Goal: Task Accomplishment & Management: Complete application form

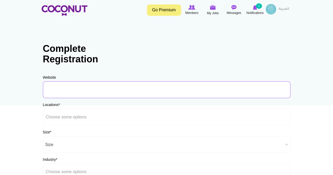
click at [64, 89] on input "URL" at bounding box center [167, 89] width 248 height 17
paste input "www.avlurestaurant.com"
type input "www.avlurestaurant.com"
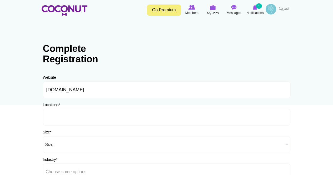
click at [65, 117] on input "text" at bounding box center [69, 117] width 47 height 5
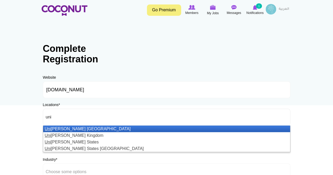
type input "uni"
click at [70, 128] on li "[GEOGRAPHIC_DATA][PERSON_NAME]" at bounding box center [166, 129] width 247 height 7
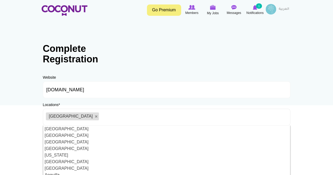
click at [5, 123] on body "Toggle navigation Go Premium Members My Jobs Post a Job Messages Notifications …" at bounding box center [166, 151] width 333 height 303
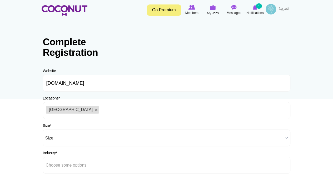
scroll to position [26, 0]
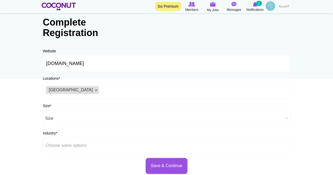
click at [59, 106] on div "Size * Size 1-50 Employees 51-200 Employees 201-1000 Employees 1000+ Employees …" at bounding box center [167, 114] width 248 height 23
click at [60, 117] on span "Size" at bounding box center [164, 118] width 238 height 17
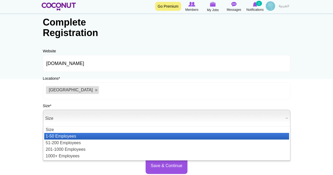
click at [60, 135] on li "1-50 Employees" at bounding box center [166, 136] width 245 height 7
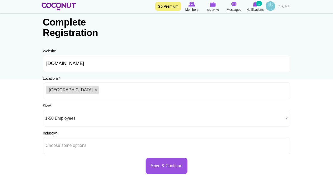
click at [22, 126] on body "Toggle navigation Go Premium Members My Jobs Post a Job Messages Notifications …" at bounding box center [166, 125] width 333 height 303
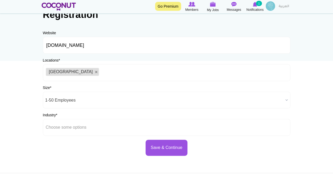
scroll to position [53, 0]
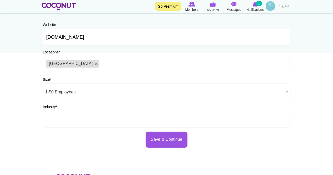
click at [60, 116] on li at bounding box center [69, 119] width 47 height 11
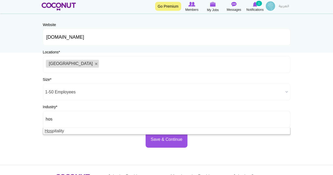
drag, startPoint x: 54, startPoint y: 120, endPoint x: 26, endPoint y: 117, distance: 28.6
click at [26, 117] on body "Toggle navigation Go Premium Members My Jobs Post a Job Messages Notifications …" at bounding box center [166, 98] width 333 height 303
type input "Choose some options"
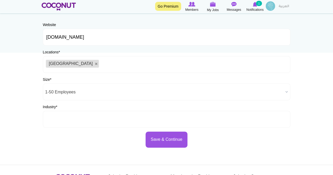
click at [60, 119] on input "text" at bounding box center [69, 119] width 47 height 5
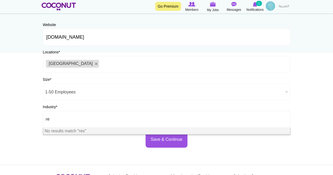
type input "r"
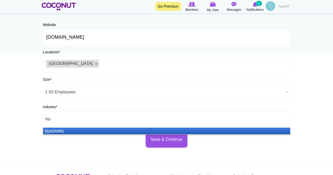
type input "ho"
click at [58, 130] on li "Ho spitality" at bounding box center [166, 131] width 247 height 7
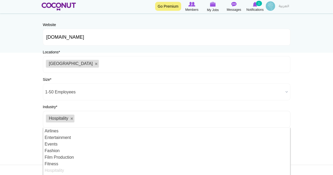
click at [12, 105] on body "Toggle navigation Go Premium Members My Jobs Post a Job Messages Notifications …" at bounding box center [166, 98] width 333 height 303
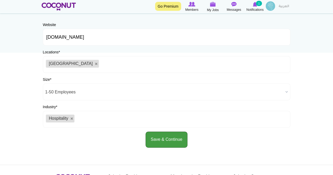
click at [172, 139] on button "Save & Continue" at bounding box center [167, 140] width 42 height 16
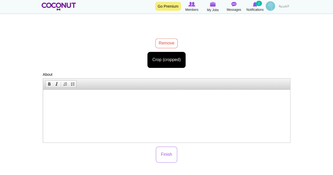
scroll to position [105, 0]
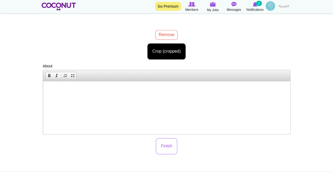
click at [126, 90] on p at bounding box center [166, 89] width 237 height 6
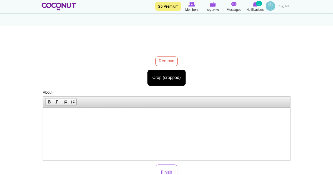
scroll to position [53, 0]
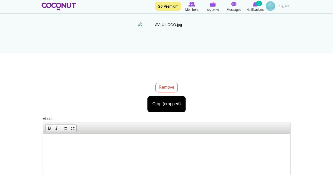
click at [167, 86] on div "AVLU LOGO.jpg 45.04 KB Remove Crop (cropped) Image style: Cancel Maximize selec…" at bounding box center [167, 67] width 248 height 90
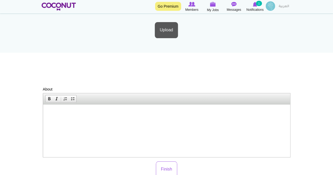
scroll to position [0, 0]
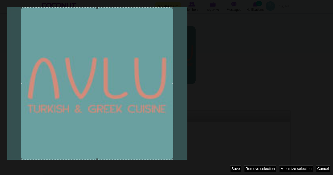
drag, startPoint x: 277, startPoint y: 291, endPoint x: 234, endPoint y: 158, distance: 140.1
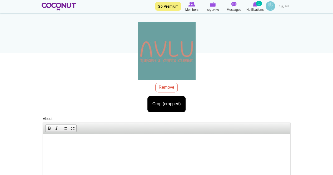
click at [86, 136] on html at bounding box center [166, 142] width 247 height 16
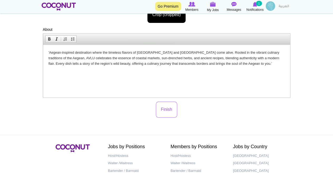
scroll to position [186, 0]
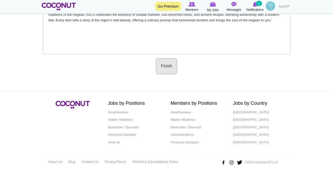
click at [165, 66] on button "Finish" at bounding box center [166, 66] width 21 height 16
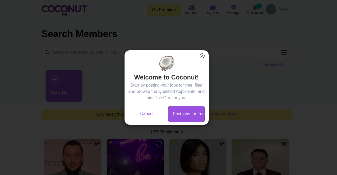
click at [188, 115] on link "Post jobs for free" at bounding box center [186, 114] width 37 height 16
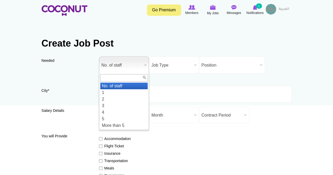
click at [123, 66] on span "No. of staff" at bounding box center [121, 65] width 41 height 17
click at [113, 90] on li "1" at bounding box center [123, 92] width 47 height 7
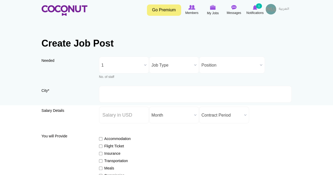
click at [167, 70] on span "Job Type" at bounding box center [172, 65] width 41 height 17
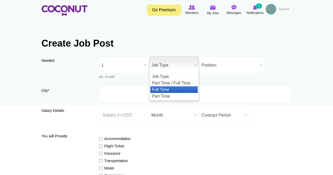
click at [163, 88] on li "Full Time" at bounding box center [174, 89] width 47 height 7
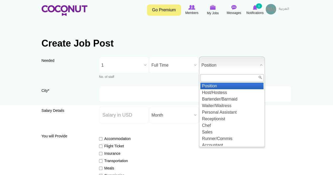
click at [208, 65] on span "Position" at bounding box center [230, 65] width 56 height 17
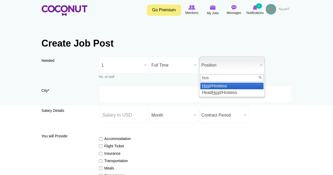
type input "hos"
click at [212, 85] on li "Hos t/Hostess" at bounding box center [232, 86] width 63 height 7
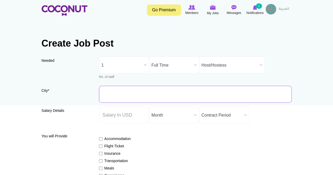
click at [136, 90] on input "City *" at bounding box center [195, 94] width 193 height 17
type input "A"
type input "u"
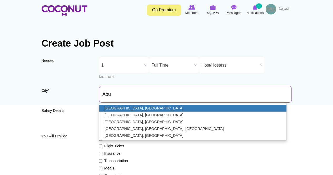
type input "[GEOGRAPHIC_DATA], [GEOGRAPHIC_DATA]"
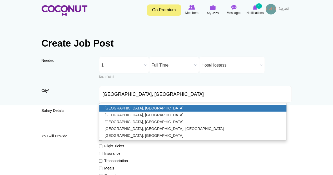
click at [136, 109] on link "[GEOGRAPHIC_DATA], [GEOGRAPHIC_DATA]" at bounding box center [192, 108] width 187 height 7
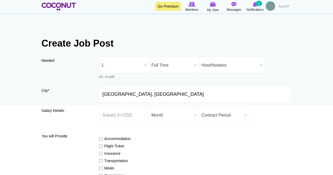
scroll to position [26, 0]
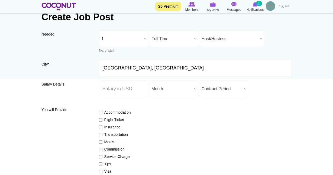
click at [224, 88] on span "Contract Period" at bounding box center [222, 89] width 41 height 17
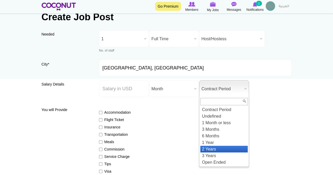
click at [213, 150] on li "2 Years" at bounding box center [224, 149] width 47 height 7
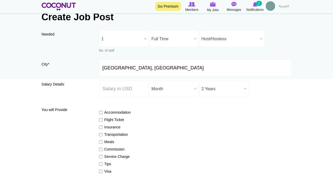
scroll to position [53, 0]
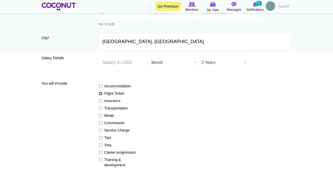
click at [102, 94] on input "Flight Ticket" at bounding box center [100, 93] width 3 height 3
checkbox input "true"
click at [101, 100] on input "Insurance" at bounding box center [100, 100] width 3 height 3
checkbox input "true"
click at [100, 108] on input "Transportation" at bounding box center [100, 108] width 3 height 3
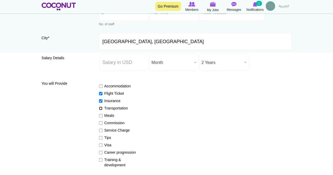
checkbox input "true"
click at [101, 115] on input "Meals" at bounding box center [100, 115] width 3 height 3
checkbox input "true"
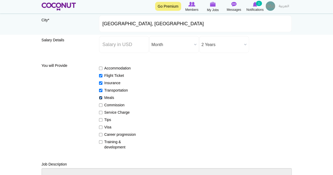
scroll to position [79, 0]
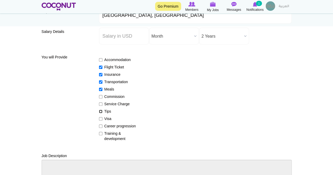
click at [100, 110] on input "Tips" at bounding box center [100, 111] width 3 height 3
checkbox input "true"
click at [99, 118] on input "Visa" at bounding box center [100, 118] width 3 height 3
checkbox input "true"
click at [102, 127] on input "Career progression" at bounding box center [100, 126] width 3 height 3
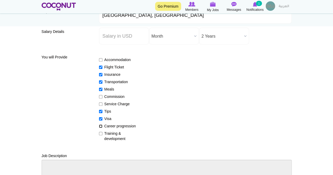
checkbox input "true"
click at [100, 133] on input "Training & development" at bounding box center [100, 133] width 3 height 3
checkbox input "true"
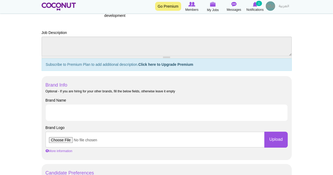
scroll to position [211, 0]
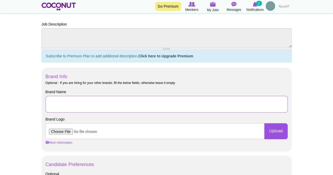
click at [77, 100] on input "Brand Name" at bounding box center [167, 104] width 243 height 17
paste input "AVLU Greek & Turkish Cuisine"
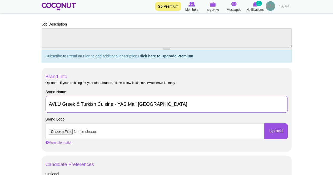
drag, startPoint x: 164, startPoint y: 103, endPoint x: 121, endPoint y: 105, distance: 42.8
click at [121, 105] on input "AVLU Greek & Turkish Cuisine - YAS Mall [GEOGRAPHIC_DATA]" at bounding box center [167, 104] width 243 height 17
type input "AVLU Greek & Turkish Cuisine"
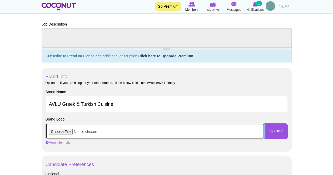
click at [55, 132] on input "file" at bounding box center [155, 131] width 219 height 16
type input "C:\fakepath\AVLU LOGO-V2.png"
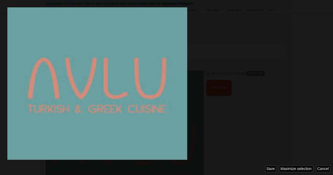
scroll to position [0, 0]
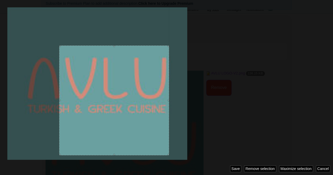
drag, startPoint x: 135, startPoint y: 121, endPoint x: 169, endPoint y: 138, distance: 38.0
click at [169, 138] on div at bounding box center [166, 87] width 333 height 175
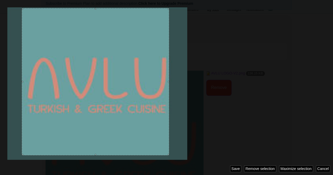
drag, startPoint x: 60, startPoint y: 46, endPoint x: 22, endPoint y: 9, distance: 52.8
click at [22, 9] on div at bounding box center [22, 8] width 1 height 1
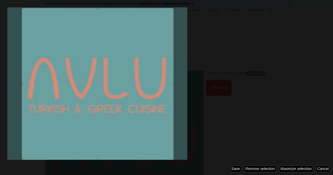
drag, startPoint x: 168, startPoint y: 81, endPoint x: 189, endPoint y: 82, distance: 21.4
click at [189, 82] on div at bounding box center [166, 87] width 333 height 175
drag, startPoint x: 22, startPoint y: 84, endPoint x: 14, endPoint y: 82, distance: 8.1
click at [14, 82] on div at bounding box center [166, 87] width 333 height 175
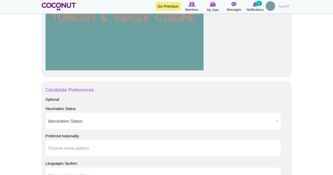
scroll to position [448, 0]
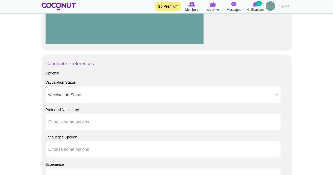
click at [88, 97] on span "Vaccination Status" at bounding box center [161, 94] width 226 height 17
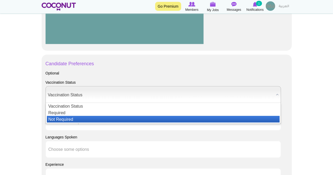
click at [79, 117] on li "Not Required" at bounding box center [163, 119] width 233 height 7
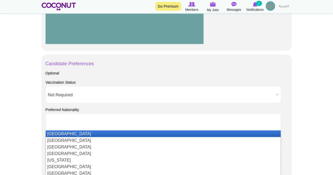
click at [74, 123] on input "text" at bounding box center [72, 122] width 47 height 5
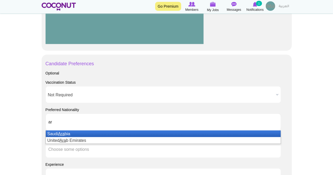
type input "a"
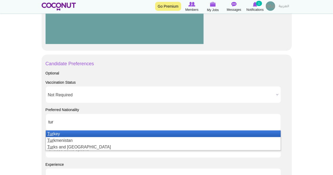
type input "tur"
click at [69, 134] on li "Tur key" at bounding box center [163, 133] width 235 height 7
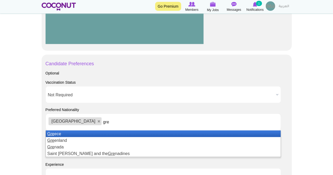
type input "gre"
click at [70, 133] on li "Gre ece" at bounding box center [163, 133] width 235 height 7
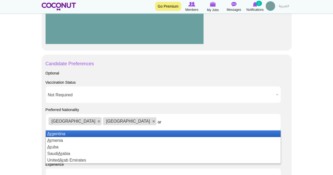
type input "a"
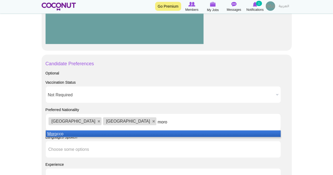
type input "moro"
click at [70, 133] on li "Moro cco" at bounding box center [163, 133] width 235 height 7
type input "leb"
click at [70, 133] on li "Leb anon" at bounding box center [163, 133] width 235 height 7
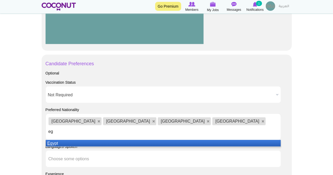
type input "eg"
click at [67, 140] on li "Eg ypt" at bounding box center [163, 143] width 235 height 7
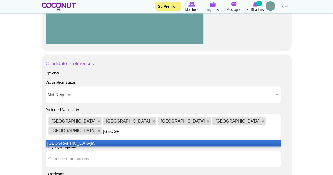
type input "alger"
click at [60, 140] on li "Alger ia" at bounding box center [163, 143] width 235 height 7
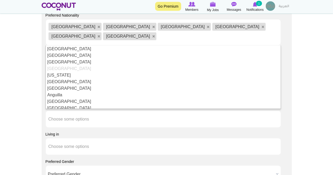
scroll to position [580, 0]
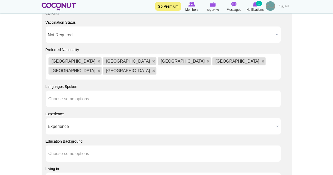
scroll to position [501, 0]
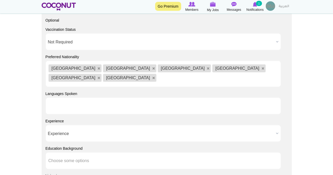
click at [70, 101] on li at bounding box center [72, 106] width 47 height 11
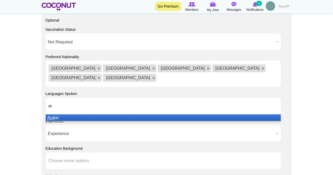
type input "a"
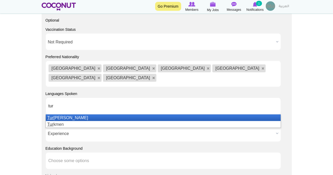
type input "tur"
click at [54, 115] on li "Tur kish" at bounding box center [163, 118] width 235 height 7
type input "gre"
click at [54, 116] on em "Gre" at bounding box center [50, 118] width 7 height 4
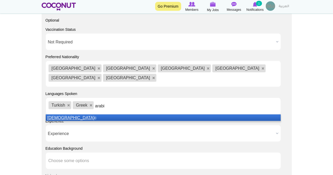
type input "arabi"
click at [54, 116] on em "Arabi" at bounding box center [70, 118] width 47 height 4
type input "eng"
click at [54, 116] on em "Eng" at bounding box center [50, 118] width 7 height 4
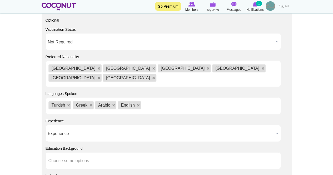
click at [61, 125] on span "Experience" at bounding box center [161, 133] width 226 height 17
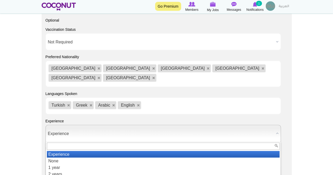
scroll to position [527, 0]
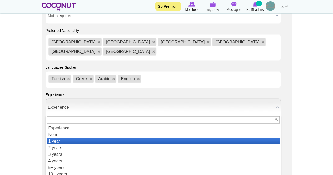
click at [59, 138] on li "1 year" at bounding box center [163, 141] width 233 height 7
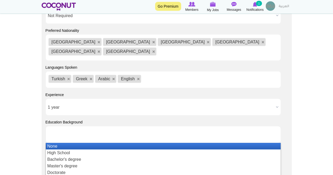
click at [56, 132] on input "text" at bounding box center [72, 134] width 47 height 5
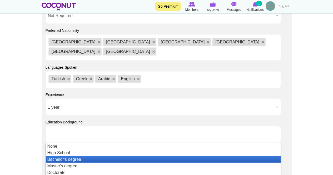
click at [59, 156] on li "Bachelor's degree" at bounding box center [163, 159] width 235 height 7
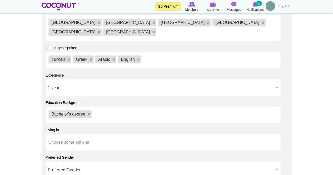
scroll to position [554, 0]
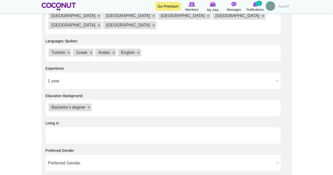
click at [61, 130] on li at bounding box center [72, 135] width 47 height 11
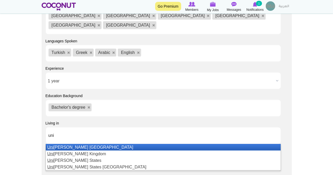
type input "uni"
click at [63, 144] on li "Uni ted Arab Emirates" at bounding box center [163, 147] width 235 height 7
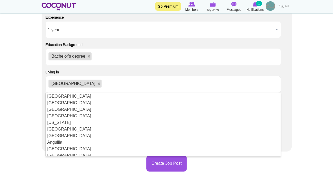
scroll to position [606, 0]
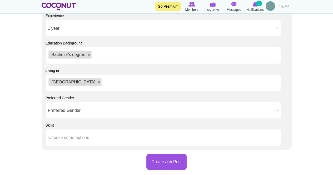
click at [64, 102] on span "Preferred Gender" at bounding box center [161, 110] width 226 height 17
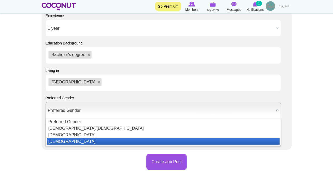
click at [57, 138] on li "Female" at bounding box center [163, 141] width 233 height 7
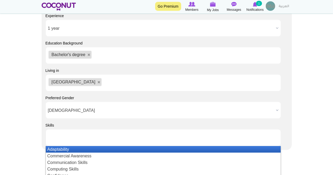
click at [60, 132] on li at bounding box center [72, 137] width 47 height 11
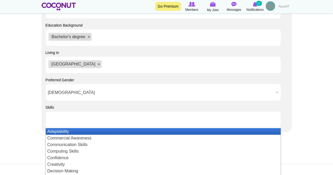
scroll to position [633, 0]
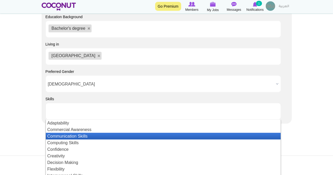
click at [62, 133] on li "Communication Skills" at bounding box center [163, 136] width 235 height 7
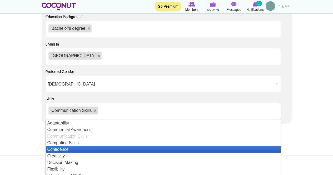
click at [69, 146] on li "Confidence" at bounding box center [163, 149] width 235 height 7
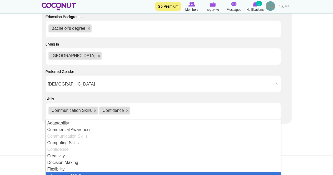
scroll to position [26, 0]
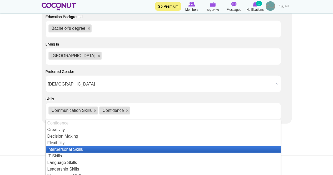
click at [69, 146] on li "Interpersonal Skills" at bounding box center [163, 149] width 235 height 7
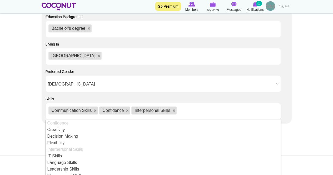
scroll to position [53, 0]
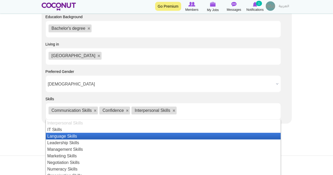
click at [70, 133] on li "Language Skills" at bounding box center [163, 136] width 235 height 7
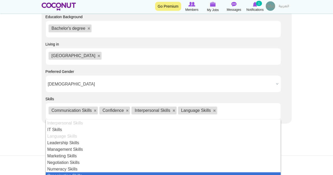
scroll to position [79, 0]
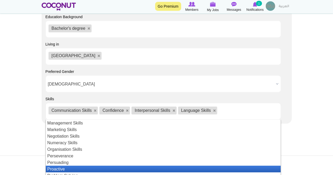
click at [66, 166] on li "Proactive" at bounding box center [163, 169] width 235 height 7
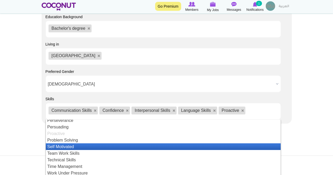
click at [72, 144] on li "Self Motivated" at bounding box center [163, 147] width 235 height 7
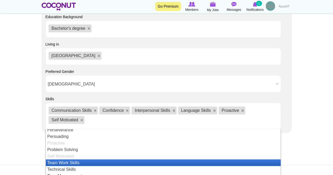
click at [71, 160] on li "Team Work Skills" at bounding box center [163, 163] width 235 height 7
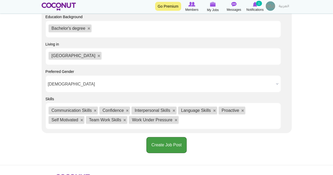
click at [168, 138] on button "Create Job Post" at bounding box center [167, 145] width 40 height 16
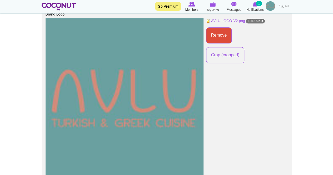
scroll to position [67, 0]
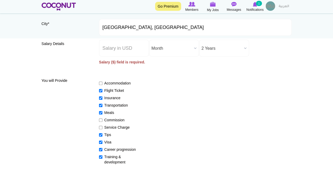
click at [74, 58] on div "Salary Details Salary ($) * Salary ($) field is required. Salary Period * Year …" at bounding box center [167, 56] width 250 height 32
click at [111, 49] on input "Salary ($) *" at bounding box center [124, 48] width 50 height 17
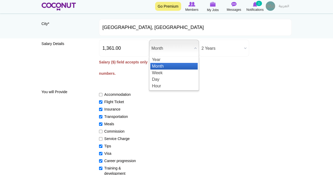
click at [170, 51] on span "Month" at bounding box center [172, 48] width 41 height 17
click at [166, 64] on li "Month" at bounding box center [174, 66] width 47 height 7
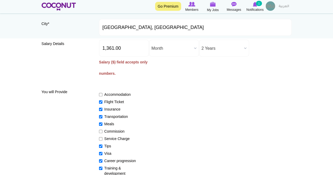
click at [216, 47] on span "2 Years" at bounding box center [222, 48] width 41 height 17
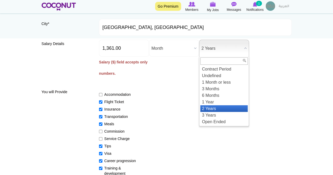
click at [220, 108] on li "2 Years" at bounding box center [224, 108] width 47 height 7
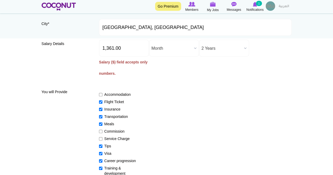
click at [161, 106] on div "Accommodation Flight Ticket Insurance Transportation Meals Commission Service C…" at bounding box center [195, 131] width 193 height 89
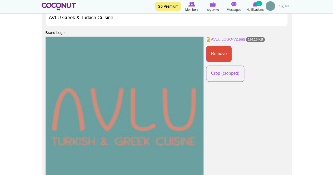
scroll to position [290, 0]
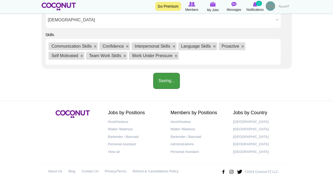
click at [167, 73] on button "Saving..." at bounding box center [166, 81] width 26 height 16
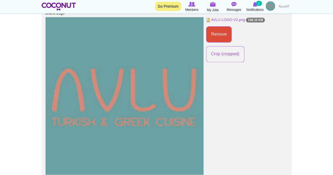
scroll to position [67, 0]
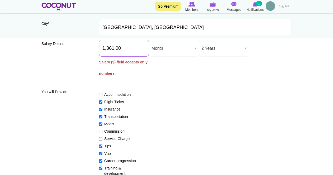
click at [136, 51] on input "1,361.00" at bounding box center [124, 48] width 50 height 17
type input "1"
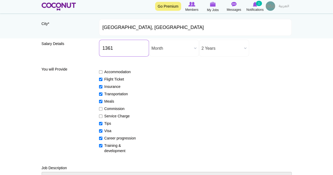
type input "1361"
click at [196, 92] on div "Accommodation Flight Ticket Insurance Transportation Meals Commission Service C…" at bounding box center [195, 109] width 193 height 89
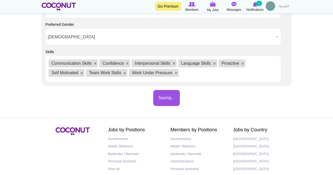
scroll to position [697, 0]
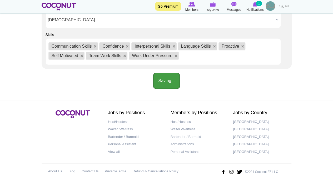
click at [166, 73] on button "Saving..." at bounding box center [166, 81] width 26 height 16
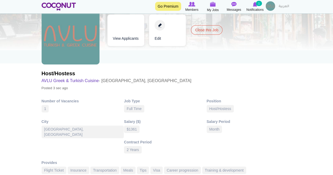
scroll to position [16, 0]
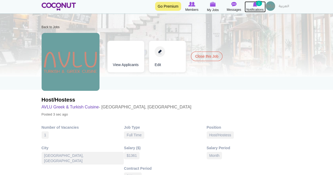
click at [258, 6] on icon at bounding box center [255, 4] width 21 height 6
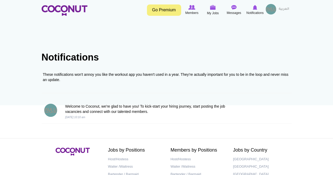
click at [270, 9] on img at bounding box center [271, 9] width 11 height 11
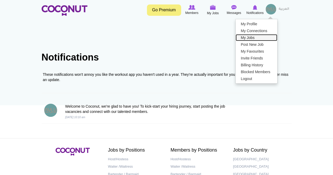
click at [256, 36] on link "My Jobs" at bounding box center [257, 37] width 42 height 7
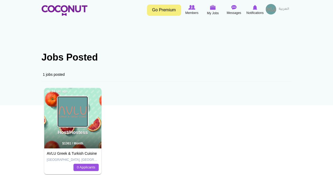
click at [73, 109] on img at bounding box center [72, 111] width 31 height 31
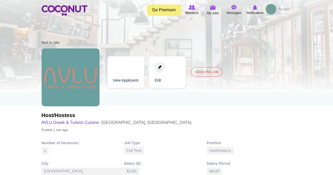
click at [159, 68] on link "Edit" at bounding box center [167, 72] width 37 height 32
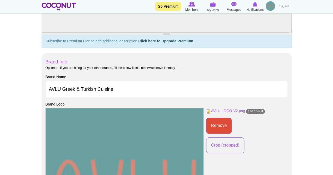
scroll to position [193, 0]
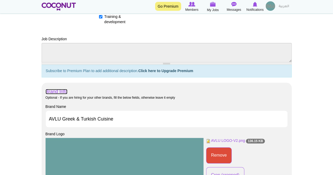
click at [51, 90] on link "Brand Info" at bounding box center [57, 91] width 22 height 5
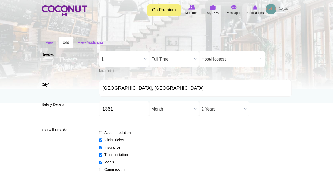
scroll to position [0, 0]
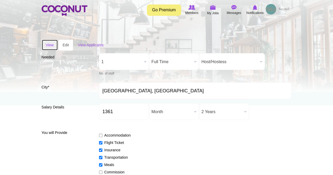
click at [48, 43] on link "View" at bounding box center [50, 45] width 16 height 11
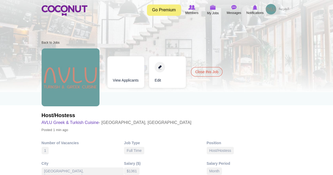
click at [273, 9] on img at bounding box center [271, 9] width 11 height 11
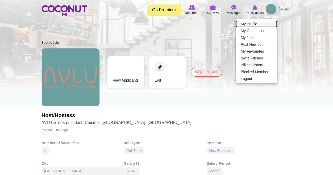
click at [258, 22] on link "My Profile" at bounding box center [257, 24] width 42 height 7
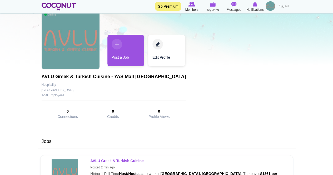
scroll to position [26, 0]
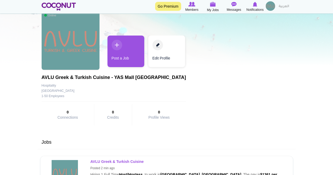
click at [160, 56] on link "Edit Profile" at bounding box center [166, 52] width 37 height 32
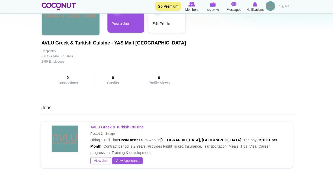
scroll to position [53, 0]
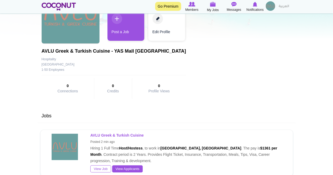
click at [166, 31] on link "Edit Profile" at bounding box center [166, 25] width 37 height 32
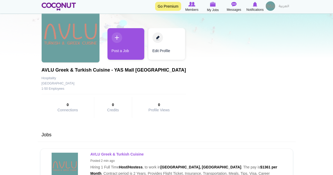
scroll to position [26, 0]
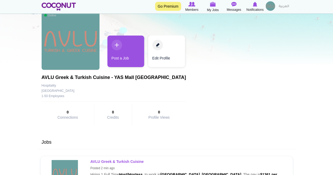
click at [161, 59] on link "Edit Profile" at bounding box center [166, 52] width 37 height 32
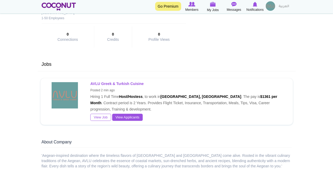
scroll to position [105, 0]
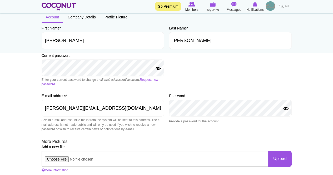
click at [275, 125] on div "Password Provide a password for the account" at bounding box center [230, 109] width 123 height 33
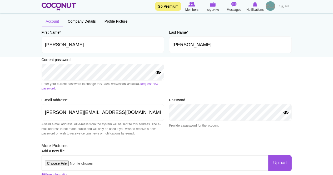
scroll to position [26, 0]
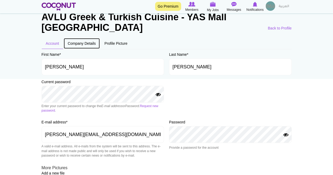
click at [88, 45] on link "Company Details" at bounding box center [82, 43] width 37 height 11
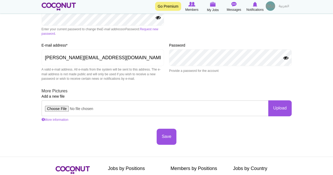
scroll to position [132, 0]
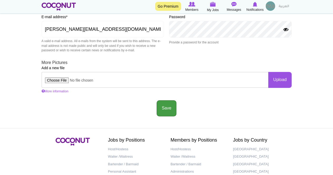
click at [164, 105] on button "Save" at bounding box center [167, 108] width 20 height 16
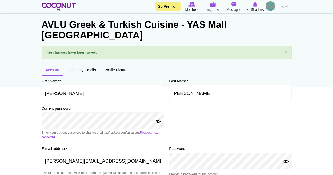
scroll to position [26, 0]
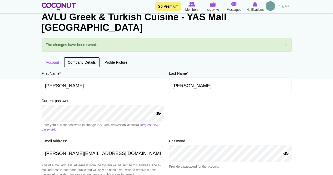
click at [85, 63] on link "Company Details" at bounding box center [82, 62] width 37 height 11
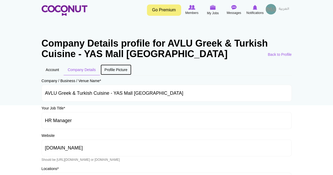
click at [118, 70] on link "Profile Picture" at bounding box center [115, 69] width 31 height 11
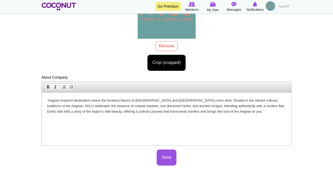
scroll to position [105, 0]
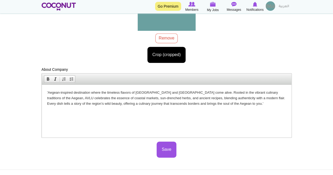
click at [226, 105] on p "'Aegean-inspired destination where the timeless flavors of Greece and Turkey co…" at bounding box center [166, 98] width 239 height 16
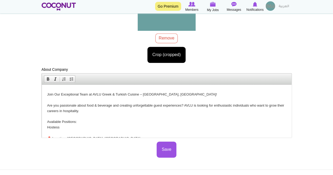
scroll to position [35, 0]
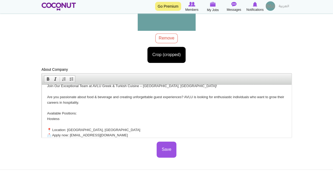
click at [69, 119] on p "Join Our Exceptional Team at AVLU Greek & Turkish Cuisine – Yas Mall, Abu Dhabi…" at bounding box center [166, 110] width 239 height 55
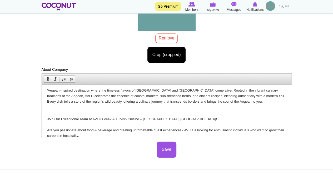
scroll to position [0, 0]
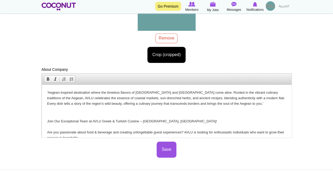
click at [166, 149] on button "Save" at bounding box center [167, 150] width 20 height 16
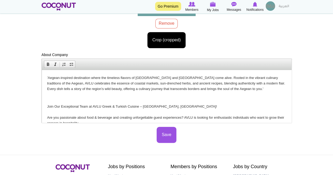
scroll to position [41, 0]
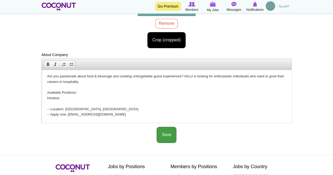
click at [164, 133] on button "Save" at bounding box center [167, 135] width 20 height 16
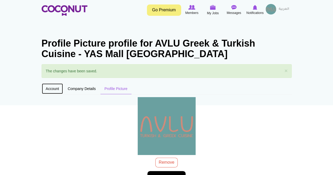
click at [53, 88] on link "Account" at bounding box center [53, 88] width 22 height 11
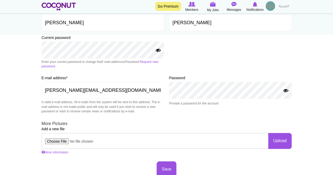
scroll to position [79, 0]
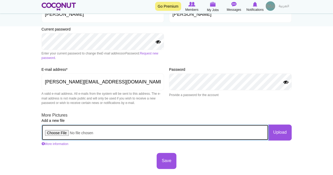
click at [59, 132] on input "file" at bounding box center [155, 133] width 227 height 16
type input "C:\fakepath\AVLU COVER PAGE.jpg"
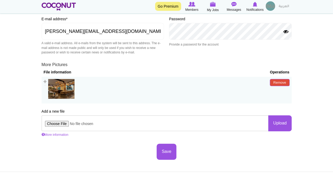
scroll to position [132, 0]
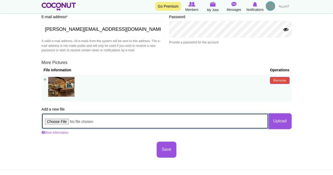
click at [53, 121] on input "file" at bounding box center [155, 121] width 227 height 16
type input "C:\fakepath\AVLU COVER PAGE_03.jpg"
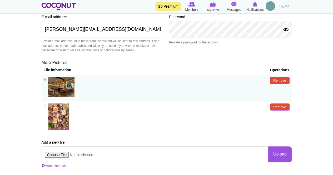
scroll to position [211, 0]
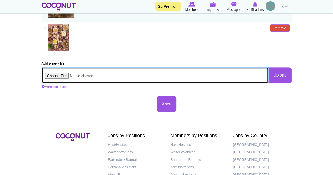
click at [53, 75] on input "file" at bounding box center [155, 75] width 227 height 16
type input "C:\fakepath\Avlu-2025 FACT Dining Awards Abu Dhabi.jpeg"
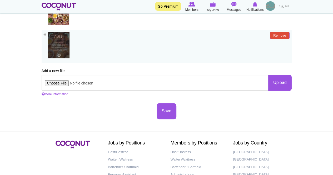
scroll to position [237, 0]
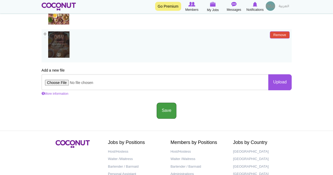
click at [169, 116] on button "Save" at bounding box center [167, 111] width 20 height 16
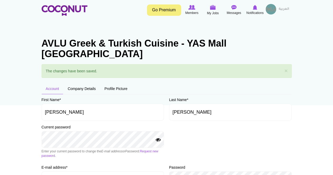
click at [271, 8] on img at bounding box center [271, 9] width 11 height 11
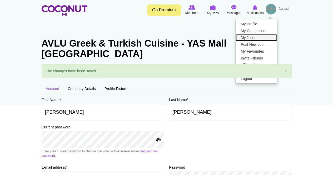
click at [256, 37] on link "My Jobs" at bounding box center [257, 37] width 42 height 7
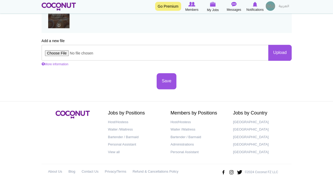
scroll to position [295, 0]
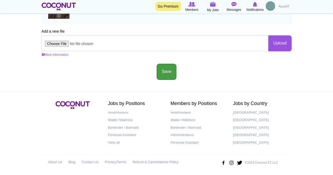
click at [171, 66] on button "Save" at bounding box center [167, 72] width 20 height 16
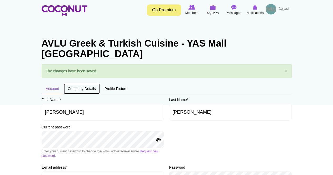
click at [86, 88] on link "Company Details" at bounding box center [82, 88] width 37 height 11
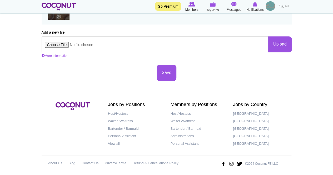
scroll to position [295, 0]
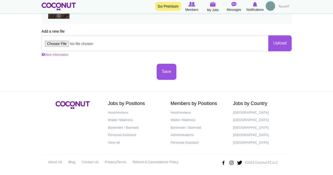
click at [177, 73] on div "Save" at bounding box center [167, 72] width 250 height 16
click at [168, 72] on button "Save" at bounding box center [167, 72] width 20 height 16
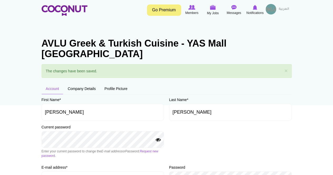
click at [272, 8] on img at bounding box center [271, 9] width 11 height 11
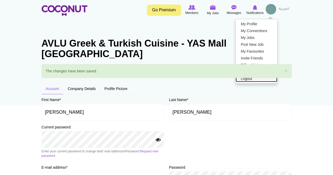
click at [250, 80] on link "Logout" at bounding box center [257, 78] width 42 height 7
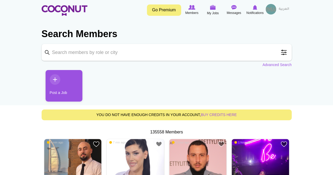
click at [120, 53] on input "Keyword" at bounding box center [167, 52] width 250 height 17
type input "hostess"
click button "Search" at bounding box center [0, 0] width 0 height 0
click at [285, 66] on link "Advanced Search" at bounding box center [277, 64] width 29 height 5
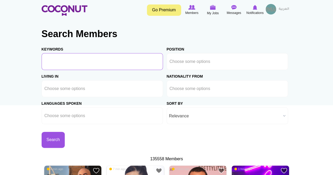
click at [83, 61] on input "Keywords" at bounding box center [103, 61] width 122 height 17
type input "hostess"
click at [189, 62] on input "text" at bounding box center [193, 61] width 47 height 5
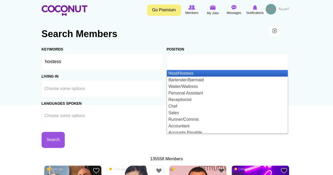
click at [189, 72] on li "Host/Hostess" at bounding box center [227, 73] width 121 height 7
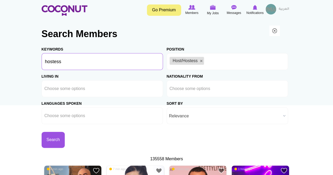
drag, startPoint x: 73, startPoint y: 64, endPoint x: 26, endPoint y: 58, distance: 47.4
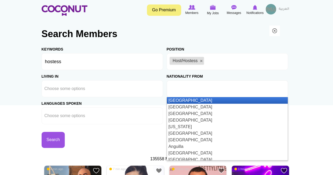
click at [177, 89] on input "text" at bounding box center [193, 88] width 47 height 5
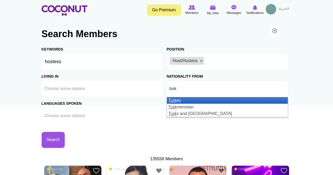
type input "turk"
click at [178, 100] on li "Turk ey" at bounding box center [227, 100] width 121 height 7
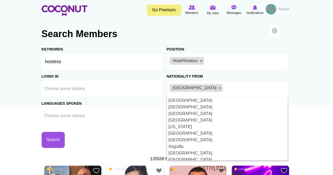
click at [108, 125] on div "Search" at bounding box center [104, 136] width 125 height 24
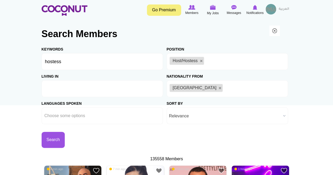
click at [92, 90] on ul at bounding box center [103, 88] width 122 height 17
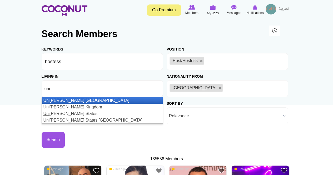
type input "uni"
click at [94, 99] on li "Uni ted Arab Emirates" at bounding box center [102, 100] width 121 height 7
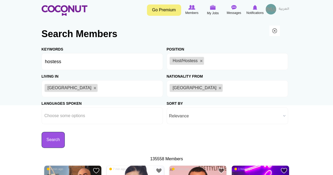
click at [56, 137] on button "Search" at bounding box center [53, 140] width 23 height 16
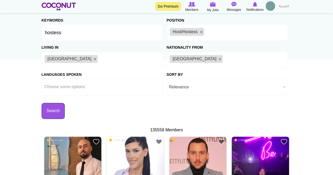
scroll to position [53, 0]
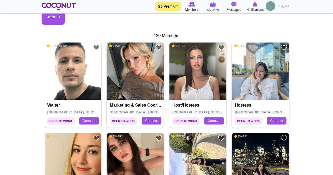
scroll to position [132, 0]
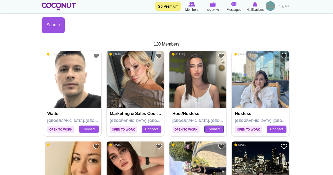
click at [210, 129] on link "Connect" at bounding box center [215, 129] width 20 height 7
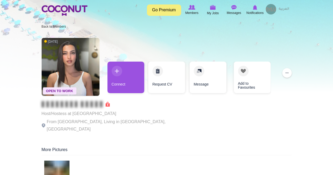
click at [128, 82] on link "Connect" at bounding box center [126, 78] width 37 height 32
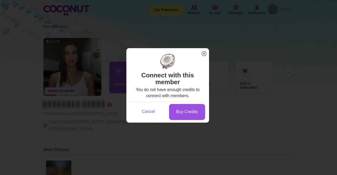
click at [146, 109] on link "Cancel" at bounding box center [148, 112] width 36 height 16
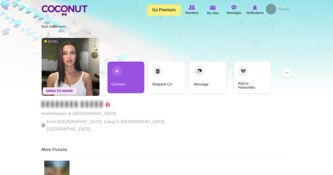
click at [163, 84] on link "Request CV" at bounding box center [166, 78] width 37 height 32
click at [202, 86] on link "Message" at bounding box center [208, 78] width 37 height 32
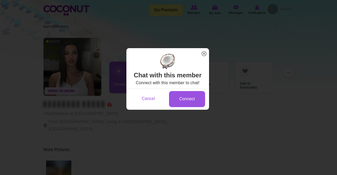
click at [155, 106] on link "Cancel" at bounding box center [148, 99] width 36 height 16
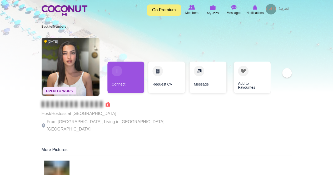
click at [174, 128] on div "Open To Work [DATE] Host/Hostess at [GEOGRAPHIC_DATA] From [GEOGRAPHIC_DATA], L…" at bounding box center [167, 85] width 250 height 101
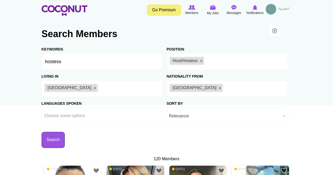
click at [56, 137] on button "Search" at bounding box center [53, 140] width 23 height 16
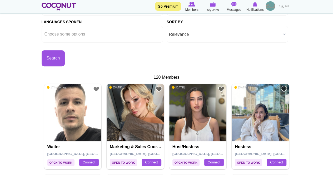
scroll to position [105, 0]
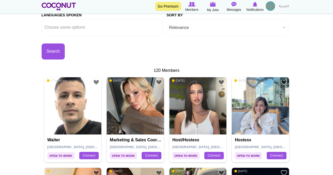
click at [191, 118] on img at bounding box center [197, 105] width 57 height 57
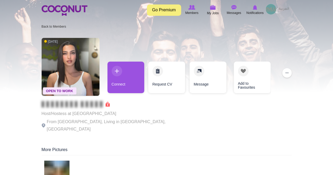
click at [133, 80] on link "Connect" at bounding box center [126, 78] width 37 height 32
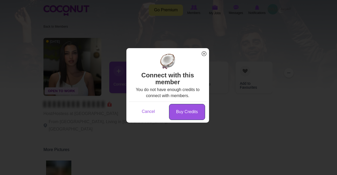
click at [183, 109] on link "Buy Credits" at bounding box center [187, 112] width 36 height 16
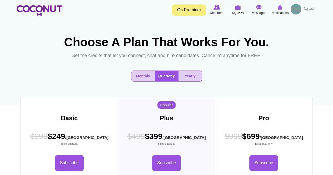
click at [140, 81] on button "Monthly" at bounding box center [143, 76] width 23 height 11
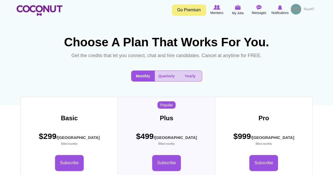
drag, startPoint x: 171, startPoint y: 90, endPoint x: 167, endPoint y: 93, distance: 4.5
click at [171, 81] on button "Quarterly" at bounding box center [167, 76] width 24 height 11
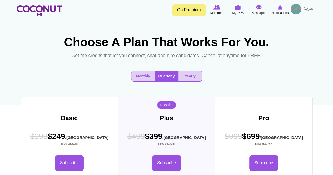
click at [295, 11] on img at bounding box center [296, 9] width 11 height 11
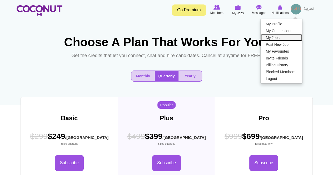
click at [277, 36] on link "My Jobs" at bounding box center [282, 37] width 42 height 7
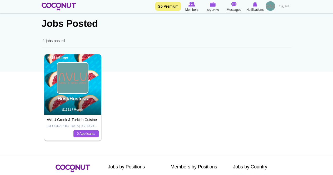
scroll to position [53, 0]
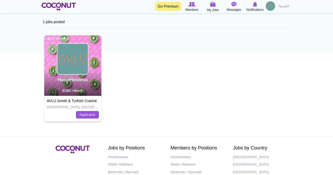
click at [87, 115] on link "Applicants" at bounding box center [87, 114] width 23 height 7
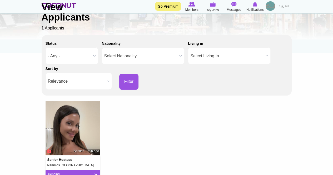
scroll to position [105, 0]
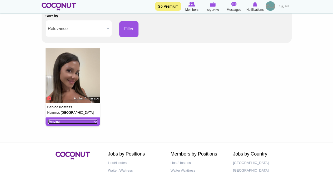
click at [81, 124] on link "Pending" at bounding box center [73, 122] width 50 height 4
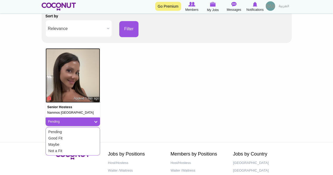
click at [79, 92] on img at bounding box center [73, 75] width 55 height 55
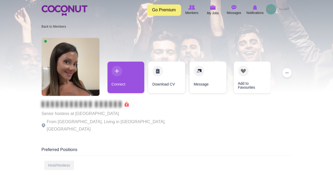
click at [164, 85] on link "Download CV" at bounding box center [166, 78] width 37 height 32
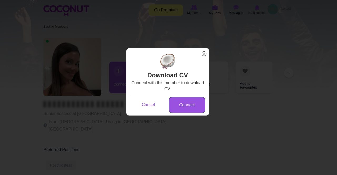
click at [188, 104] on link "Connect" at bounding box center [187, 105] width 36 height 16
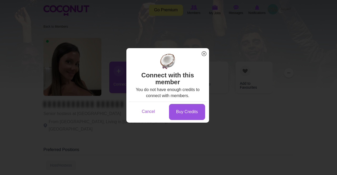
click at [150, 112] on link "Cancel" at bounding box center [148, 112] width 36 height 16
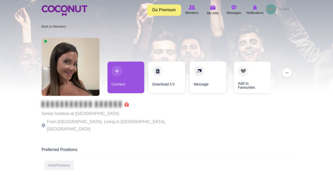
click at [289, 74] on button "..." at bounding box center [287, 72] width 9 height 9
click at [215, 106] on div "Online Senior hostess at [GEOGRAPHIC_DATA] [GEOGRAPHIC_DATA] From [GEOGRAPHIC_D…" at bounding box center [167, 85] width 250 height 101
click at [208, 76] on link "Message" at bounding box center [208, 78] width 37 height 32
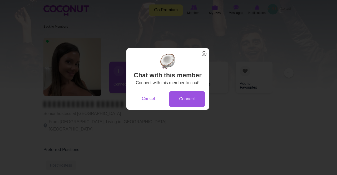
click at [205, 52] on span "x" at bounding box center [204, 53] width 7 height 7
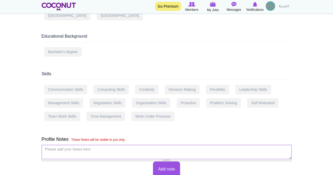
scroll to position [290, 0]
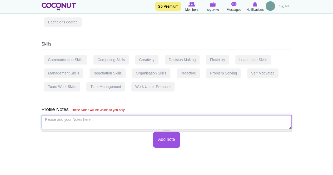
click at [99, 115] on textarea "Please add your Notes here *" at bounding box center [167, 122] width 250 height 14
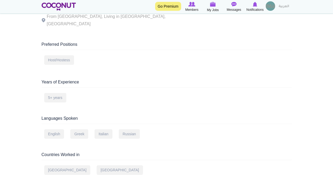
scroll to position [0, 0]
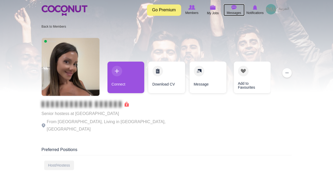
click at [236, 9] on img at bounding box center [234, 7] width 5 height 5
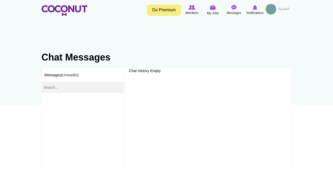
click at [274, 9] on img at bounding box center [271, 9] width 11 height 11
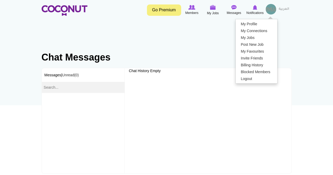
click at [197, 38] on section "Chat Messages Primary tabs Inbox (active tab) View Message Messages | Unread(0)…" at bounding box center [167, 105] width 258 height 138
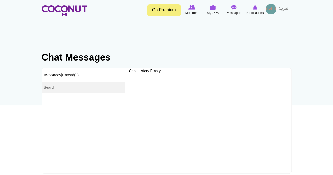
click at [269, 9] on img at bounding box center [271, 9] width 11 height 11
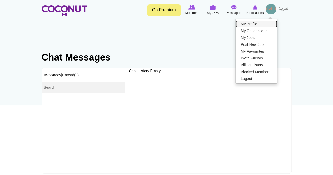
click at [255, 23] on link "My Profile" at bounding box center [257, 24] width 42 height 7
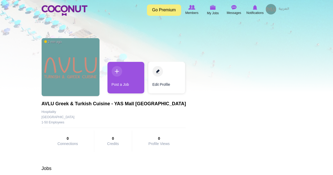
click at [176, 79] on link "Edit Profile" at bounding box center [166, 78] width 37 height 32
click at [157, 84] on link "Edit Profile" at bounding box center [166, 78] width 37 height 32
click at [156, 80] on link "Edit Profile" at bounding box center [166, 78] width 37 height 32
click at [158, 84] on link "Edit Profile" at bounding box center [166, 78] width 37 height 32
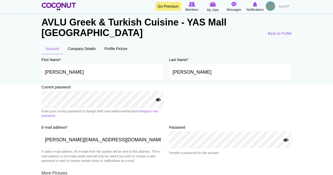
scroll to position [13, 0]
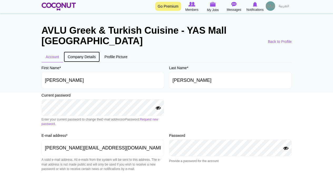
click at [81, 57] on link "Company Details" at bounding box center [82, 56] width 37 height 11
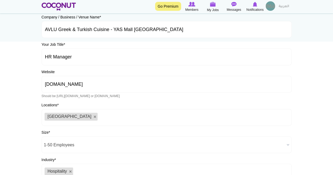
scroll to position [30, 0]
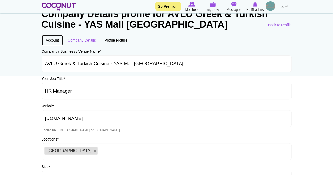
click at [53, 40] on link "Account" at bounding box center [53, 40] width 22 height 11
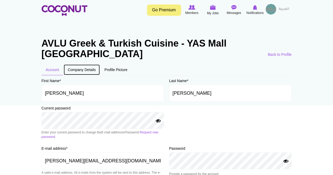
click at [91, 70] on link "Company Details" at bounding box center [82, 69] width 37 height 11
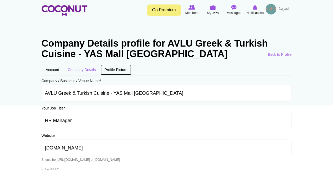
click at [121, 70] on link "Profile Picture" at bounding box center [115, 69] width 31 height 11
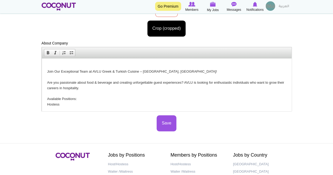
scroll to position [41, 0]
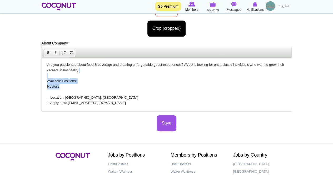
drag, startPoint x: 69, startPoint y: 88, endPoint x: 40, endPoint y: 78, distance: 30.1
click at [42, 78] on html "'Aegean-inspired destination where the timeless flavors of [GEOGRAPHIC_DATA] an…" at bounding box center [167, 64] width 250 height 94
click at [99, 79] on p "Join Our Exceptional Team at AVLU Greek & Turkish Cuisine – [GEOGRAPHIC_DATA], …" at bounding box center [166, 78] width 239 height 55
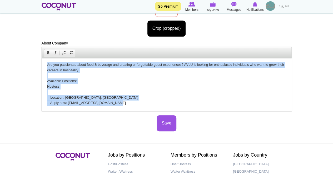
drag, startPoint x: 47, startPoint y: 64, endPoint x: 117, endPoint y: 104, distance: 80.6
click at [117, 104] on p "Join Our Exceptional Team at AVLU Greek & Turkish Cuisine – [GEOGRAPHIC_DATA], …" at bounding box center [166, 78] width 239 height 55
copy p "Are you passionate about food & beverage and creating unforgettable guest exper…"
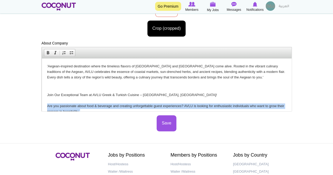
drag, startPoint x: 289, startPoint y: 91, endPoint x: 181, endPoint y: 115, distance: 111.0
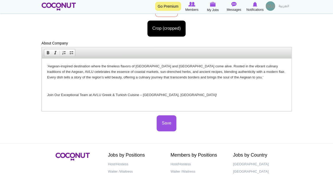
click at [52, 60] on html "'Aegean-inspired destination where the timeless flavors of Greece and Turkey co…" at bounding box center [167, 83] width 250 height 50
click at [46, 65] on html "'Aegean-inspired destination where the timeless flavors of Greece and Turkey co…" at bounding box center [167, 83] width 250 height 50
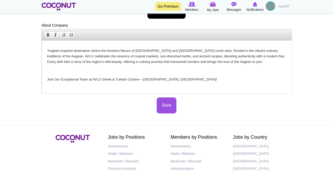
scroll to position [158, 0]
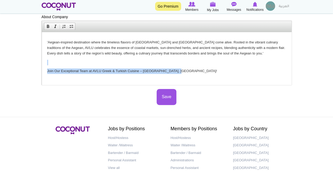
drag, startPoint x: 134, startPoint y: 70, endPoint x: 42, endPoint y: 93, distance: 95.8
click at [42, 62] on html "Are you passionate about food & beverage and creating unforgettable guest exper…" at bounding box center [167, 31] width 250 height 106
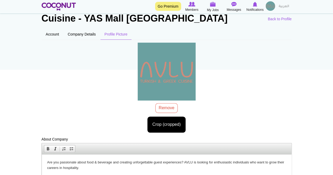
scroll to position [105, 0]
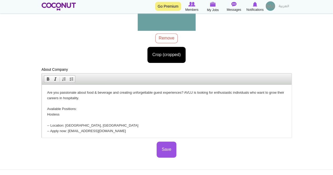
click at [47, 92] on p "Are you passionate about food & beverage and creating unforgettable guest exper…" at bounding box center [166, 112] width 239 height 44
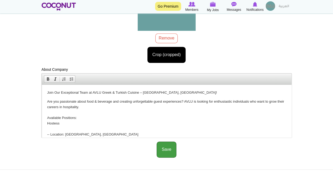
click at [166, 145] on button "Save" at bounding box center [167, 150] width 20 height 16
